Goal: Information Seeking & Learning: Learn about a topic

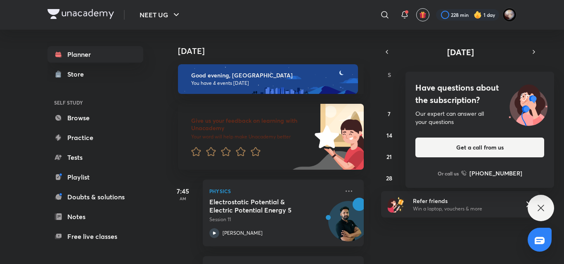
click at [536, 216] on div "Have questions about the subscription? Our expert can answer all your questions…" at bounding box center [540, 208] width 26 height 26
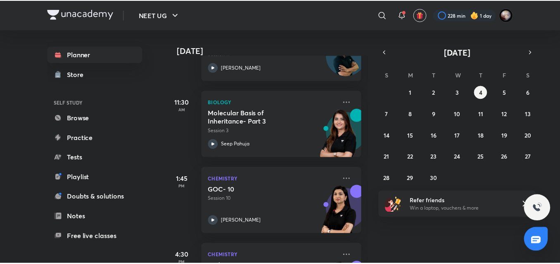
scroll to position [225, 0]
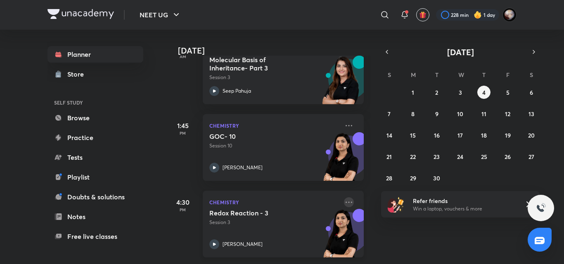
click at [344, 198] on icon at bounding box center [349, 203] width 10 height 10
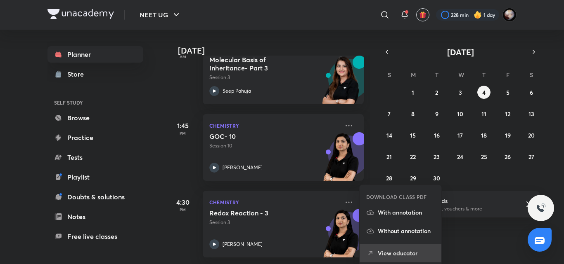
click at [399, 253] on p "View educator" at bounding box center [406, 253] width 57 height 9
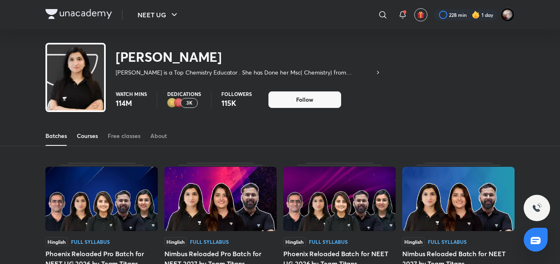
click at [87, 136] on div "Courses" at bounding box center [87, 136] width 21 height 8
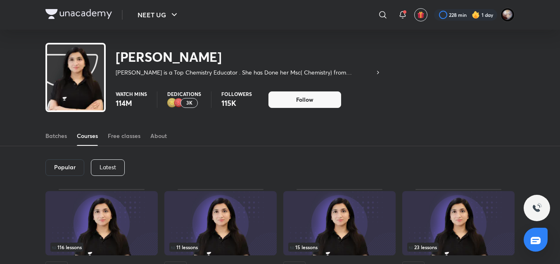
click at [109, 167] on p "Latest" at bounding box center [107, 167] width 17 height 7
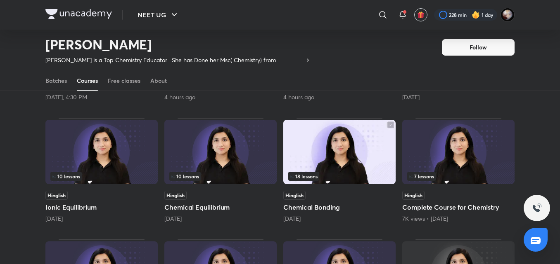
scroll to position [167, 0]
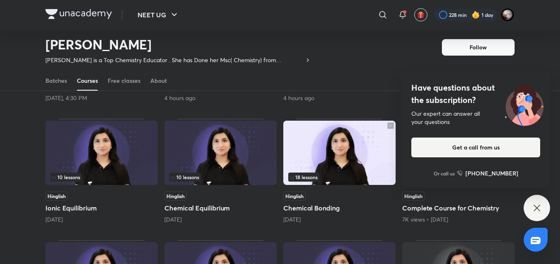
click at [528, 211] on div "Have questions about the subscription? Our expert can answer all your questions…" at bounding box center [536, 208] width 26 height 26
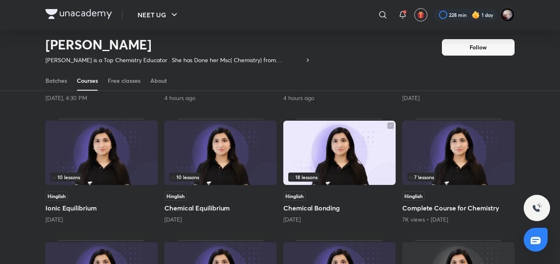
click at [32, 189] on div "Popular Latest Lesson 2 / 4 Hinglish Redox Reaction Today, 4:30 PM 3 lessons Hi…" at bounding box center [280, 183] width 560 height 456
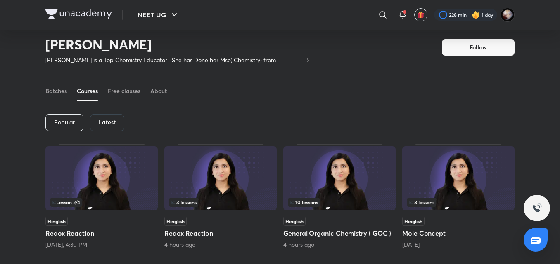
scroll to position [0, 0]
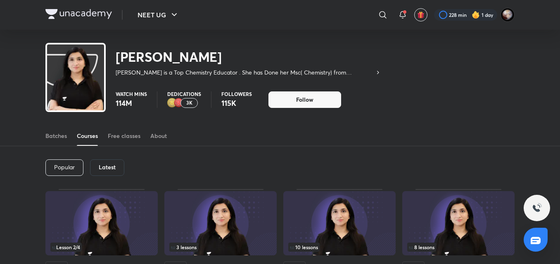
click at [85, 139] on div "Courses" at bounding box center [87, 136] width 21 height 8
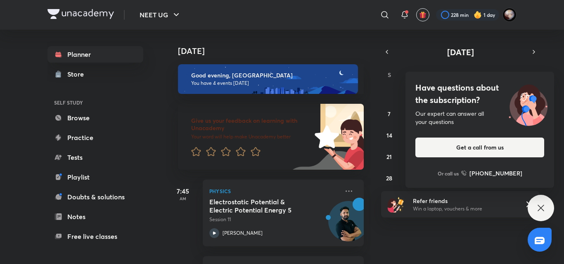
click at [533, 209] on div "Have questions about the subscription? Our expert can answer all your questions…" at bounding box center [540, 208] width 26 height 26
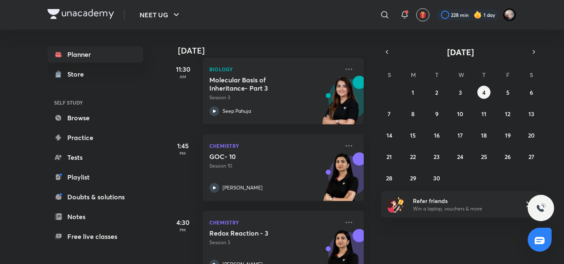
scroll to position [197, 0]
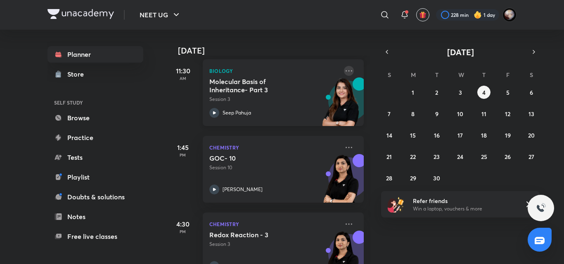
click at [344, 70] on icon at bounding box center [349, 71] width 10 height 10
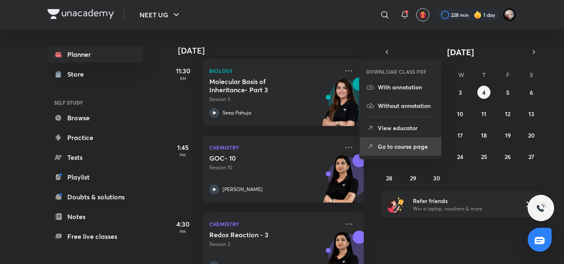
click at [399, 145] on p "Go to course page" at bounding box center [406, 146] width 57 height 9
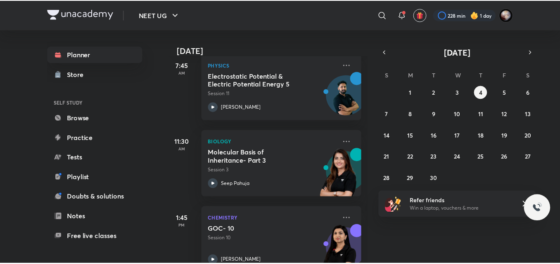
scroll to position [157, 0]
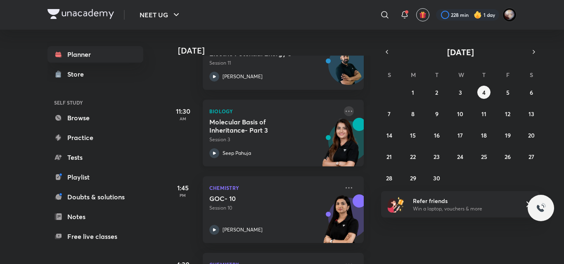
click at [345, 110] on icon at bounding box center [349, 111] width 10 height 10
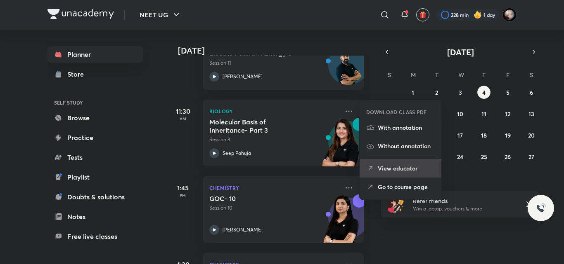
click at [405, 166] on p "View educator" at bounding box center [406, 168] width 57 height 9
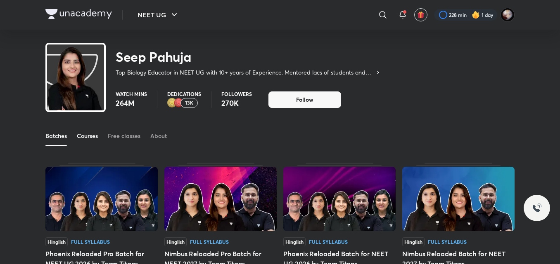
click at [92, 140] on div "Courses" at bounding box center [87, 136] width 21 height 8
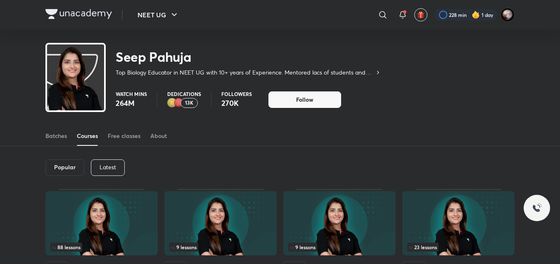
click at [111, 163] on div "Latest" at bounding box center [108, 168] width 34 height 17
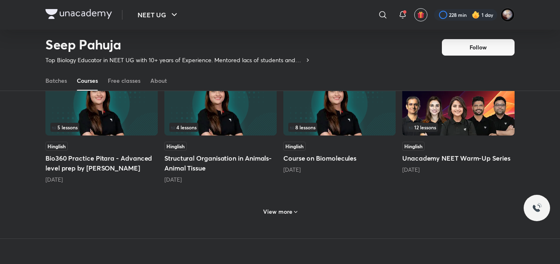
scroll to position [365, 0]
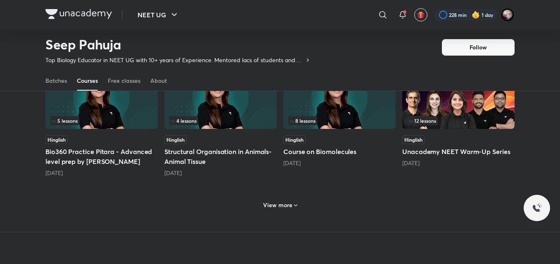
click at [285, 209] on h6 "View more" at bounding box center [277, 205] width 29 height 8
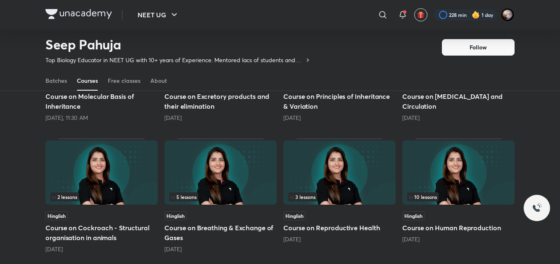
scroll to position [157, 0]
click at [462, 231] on h5 "Course on Human Reproduction" at bounding box center [458, 229] width 112 height 10
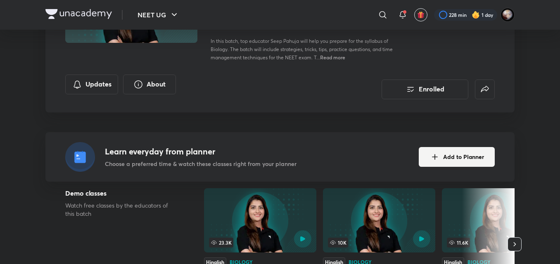
scroll to position [119, 0]
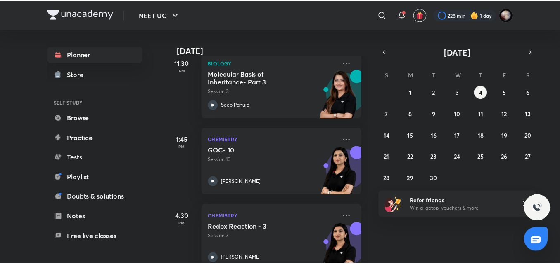
scroll to position [207, 0]
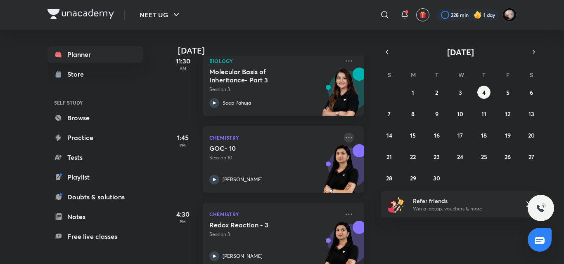
click at [346, 138] on icon at bounding box center [348, 137] width 7 height 1
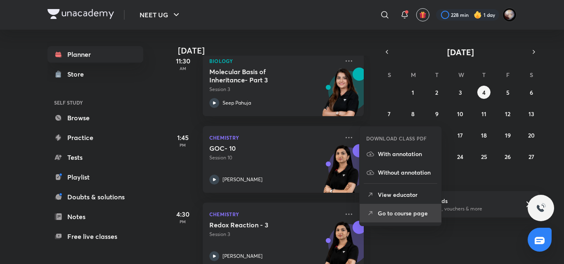
click at [401, 208] on li "Go to course page" at bounding box center [400, 213] width 82 height 19
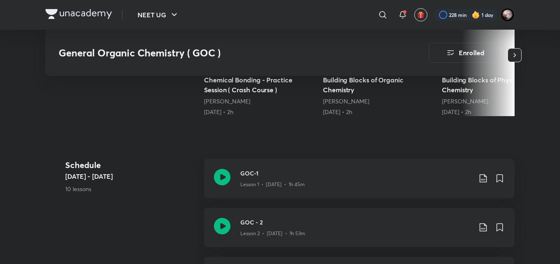
scroll to position [299, 0]
